Goal: Understand process/instructions

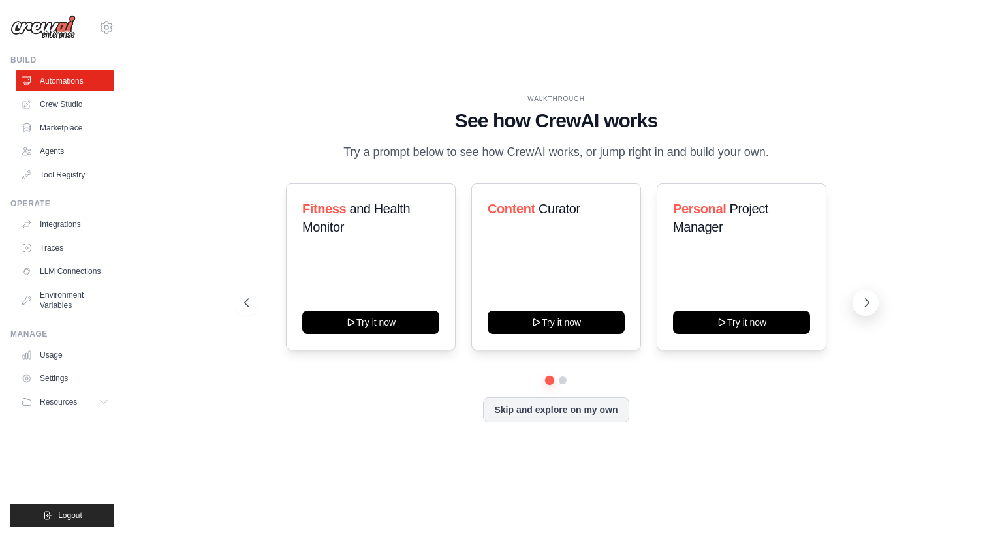
click at [867, 303] on icon at bounding box center [867, 302] width 13 height 13
click at [866, 303] on icon at bounding box center [867, 302] width 13 height 13
click at [592, 407] on button "Skip and explore on my own" at bounding box center [556, 408] width 146 height 25
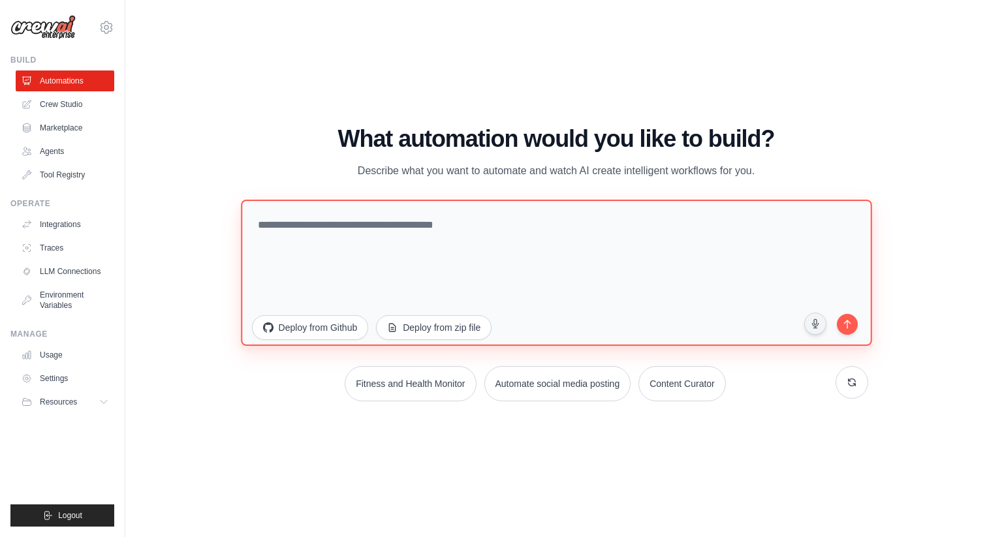
click at [314, 244] on textarea at bounding box center [556, 272] width 631 height 146
